Goal: Find specific page/section: Find specific page/section

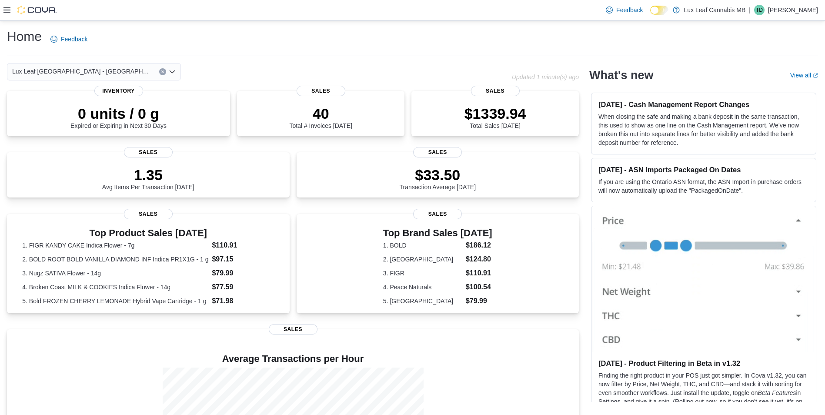
click at [114, 75] on div "Lux Leaf Winnipeg - Bridgewater" at bounding box center [94, 71] width 174 height 17
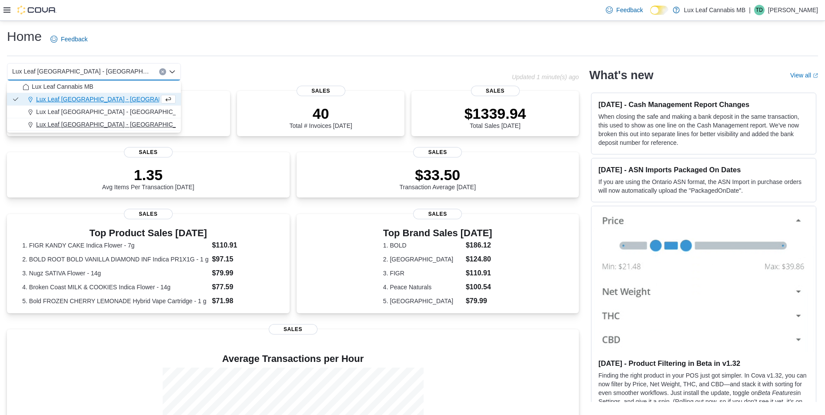
click at [127, 123] on div "Lux Leaf Winnipeg - St. James" at bounding box center [99, 124] width 153 height 9
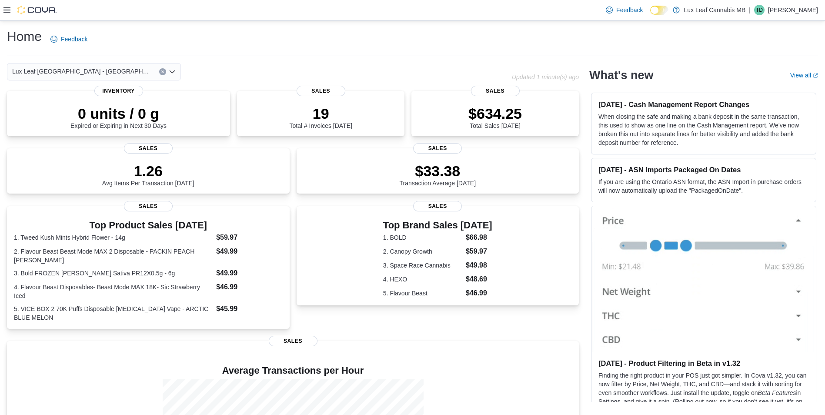
click at [124, 71] on div "Lux Leaf Winnipeg - St. James Combo box. Selected. Lux Leaf Winnipeg - St. Jame…" at bounding box center [94, 71] width 174 height 17
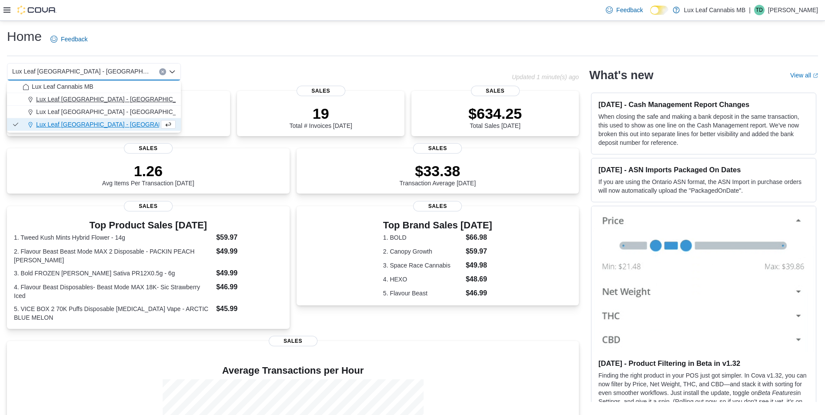
click at [120, 101] on span "Lux Leaf [GEOGRAPHIC_DATA] - [GEOGRAPHIC_DATA]" at bounding box center [114, 99] width 157 height 9
